Goal: Information Seeking & Learning: Learn about a topic

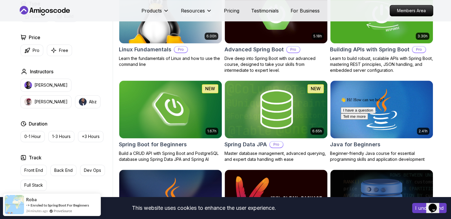
scroll to position [208, 0]
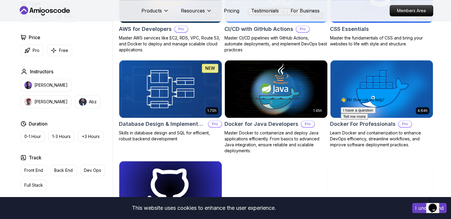
scroll to position [504, 0]
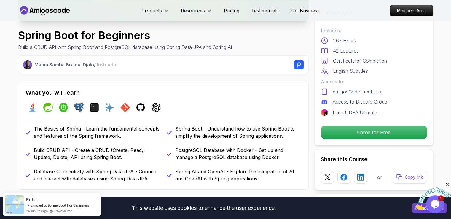
scroll to position [237, 0]
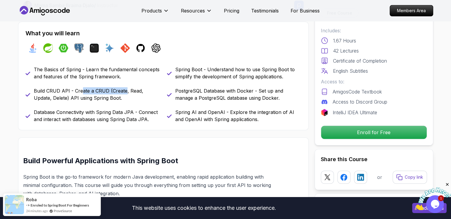
drag, startPoint x: 80, startPoint y: 89, endPoint x: 129, endPoint y: 94, distance: 48.9
click at [125, 94] on p "Build CRUD API - Create a CRUD (Create, Read, Update, Delete) API using Spring …" at bounding box center [97, 94] width 126 height 14
drag, startPoint x: 204, startPoint y: 97, endPoint x: 252, endPoint y: 98, distance: 47.5
click at [252, 98] on p "PostgreSQL Database with Docker - Set up and manage a PostgreSQL database using…" at bounding box center [238, 94] width 126 height 14
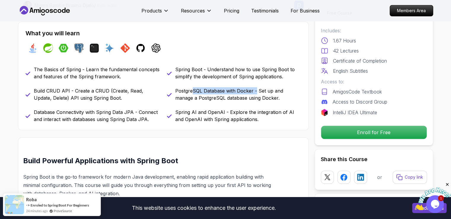
drag, startPoint x: 245, startPoint y: 91, endPoint x: 191, endPoint y: 89, distance: 54.3
click at [192, 89] on p "PostgreSQL Database with Docker - Set up and manage a PostgreSQL database using…" at bounding box center [238, 94] width 126 height 14
drag, startPoint x: 180, startPoint y: 91, endPoint x: 203, endPoint y: 90, distance: 23.2
click at [203, 90] on p "PostgreSQL Database with Docker - Set up and manage a PostgreSQL database using…" at bounding box center [238, 94] width 126 height 14
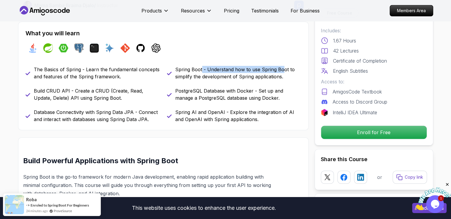
drag, startPoint x: 236, startPoint y: 68, endPoint x: 282, endPoint y: 68, distance: 45.4
click at [282, 68] on p "Spring Boot - Understand how to use Spring Boot to simplify the development of …" at bounding box center [238, 73] width 126 height 14
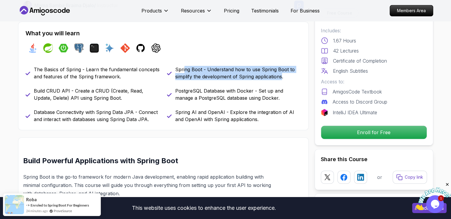
drag, startPoint x: 250, startPoint y: 77, endPoint x: 184, endPoint y: 69, distance: 66.7
click at [184, 69] on p "Spring Boot - Understand how to use Spring Boot to simplify the development of …" at bounding box center [238, 73] width 126 height 14
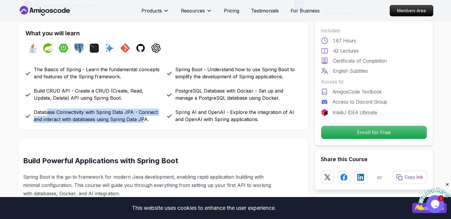
drag, startPoint x: 46, startPoint y: 113, endPoint x: 145, endPoint y: 117, distance: 98.3
click at [145, 117] on p "Database Connectivity with Spring Data JPA - Connect and interact with database…" at bounding box center [97, 116] width 126 height 14
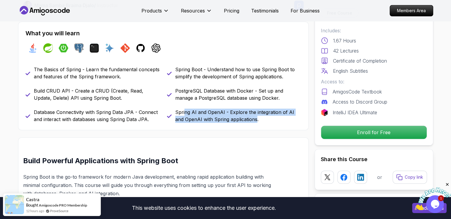
drag, startPoint x: 185, startPoint y: 111, endPoint x: 246, endPoint y: 126, distance: 62.3
click at [246, 126] on div "What you will learn java spring spring-boot postgres terminal ai git github cha…" at bounding box center [163, 76] width 291 height 109
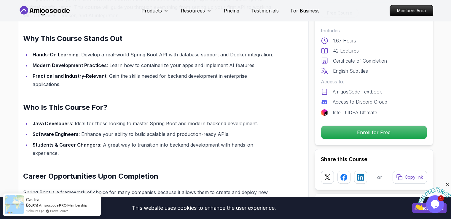
scroll to position [267, 0]
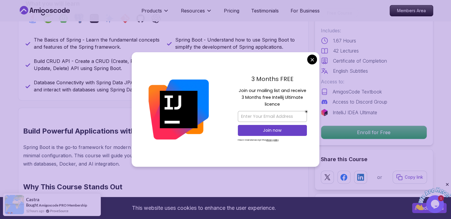
click at [233, 86] on div "3 Months FREE Join our mailing list and receive 3 Months free Intellij Ultimate…" at bounding box center [273, 109] width 94 height 115
